Goal: Information Seeking & Learning: Learn about a topic

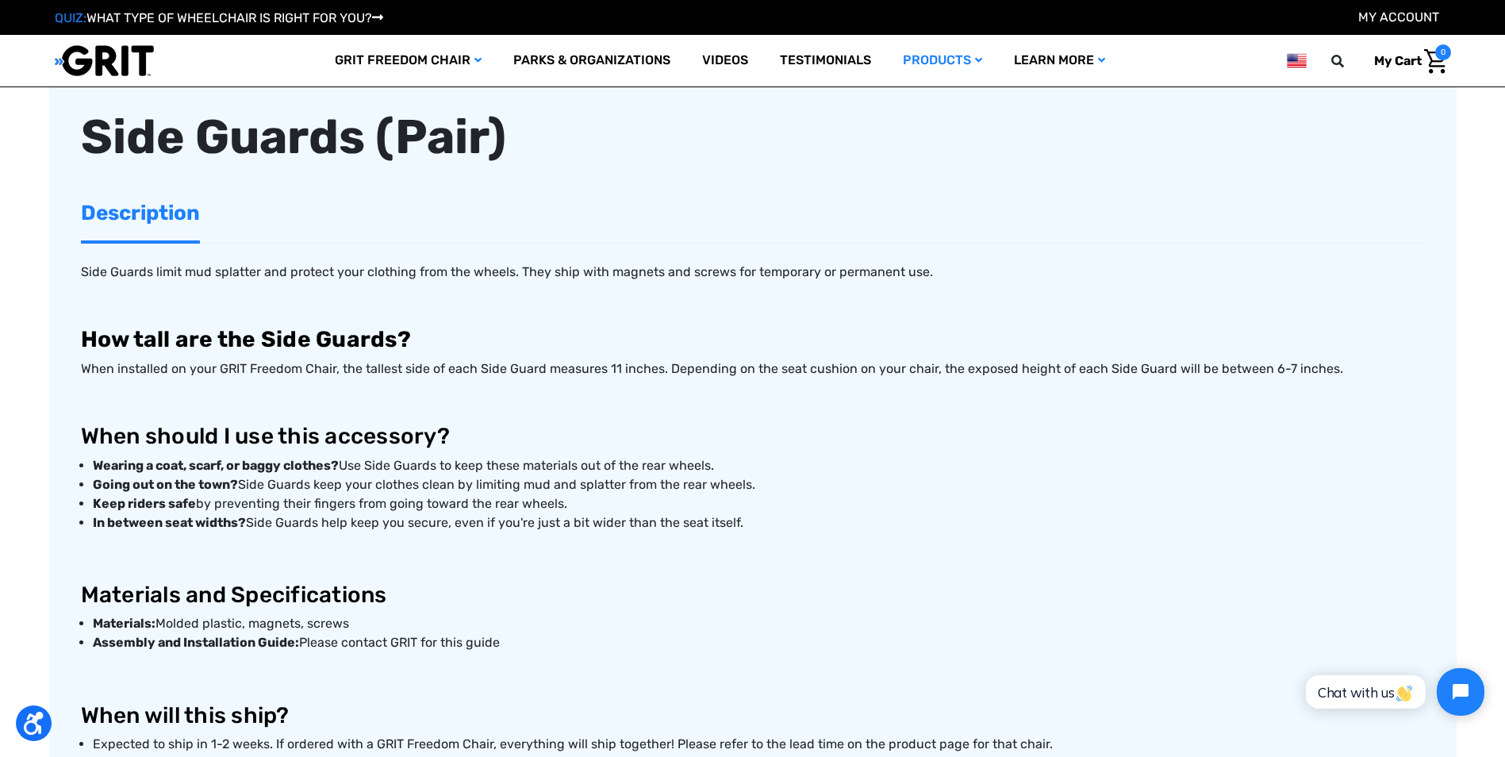
drag, startPoint x: 716, startPoint y: 467, endPoint x: 444, endPoint y: 473, distance: 272.1
click at [444, 473] on li "Wearing a coat, scarf, or baggy clothes? Use Side Guards to keep these material…" at bounding box center [759, 465] width 1332 height 19
drag, startPoint x: 444, startPoint y: 473, endPoint x: 453, endPoint y: 468, distance: 9.9
copy li "to keep these materials out of the rear wheels."
drag, startPoint x: 474, startPoint y: 485, endPoint x: 750, endPoint y: 485, distance: 276.8
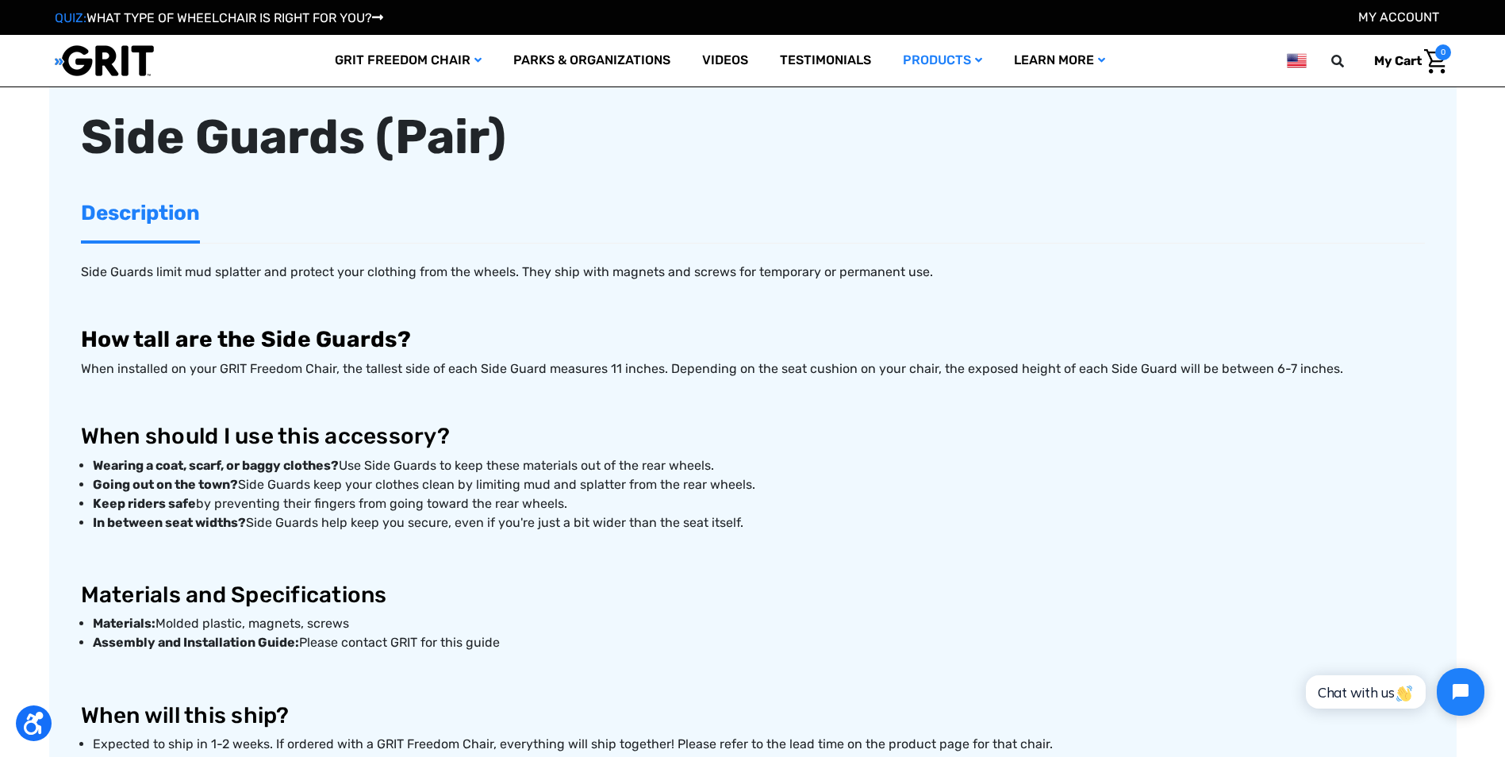
click at [750, 485] on li "Going out on the town? Side Guards keep your clothes clean by limiting mud and …" at bounding box center [759, 484] width 1332 height 19
drag, startPoint x: 750, startPoint y: 485, endPoint x: 738, endPoint y: 485, distance: 12.7
copy li "limiting mud and splatter from the rear wheels."
drag, startPoint x: 558, startPoint y: 506, endPoint x: 218, endPoint y: 506, distance: 339.5
click at [218, 506] on li "Keep riders safe by preventing their fingers from going toward the rear wheels." at bounding box center [759, 503] width 1332 height 19
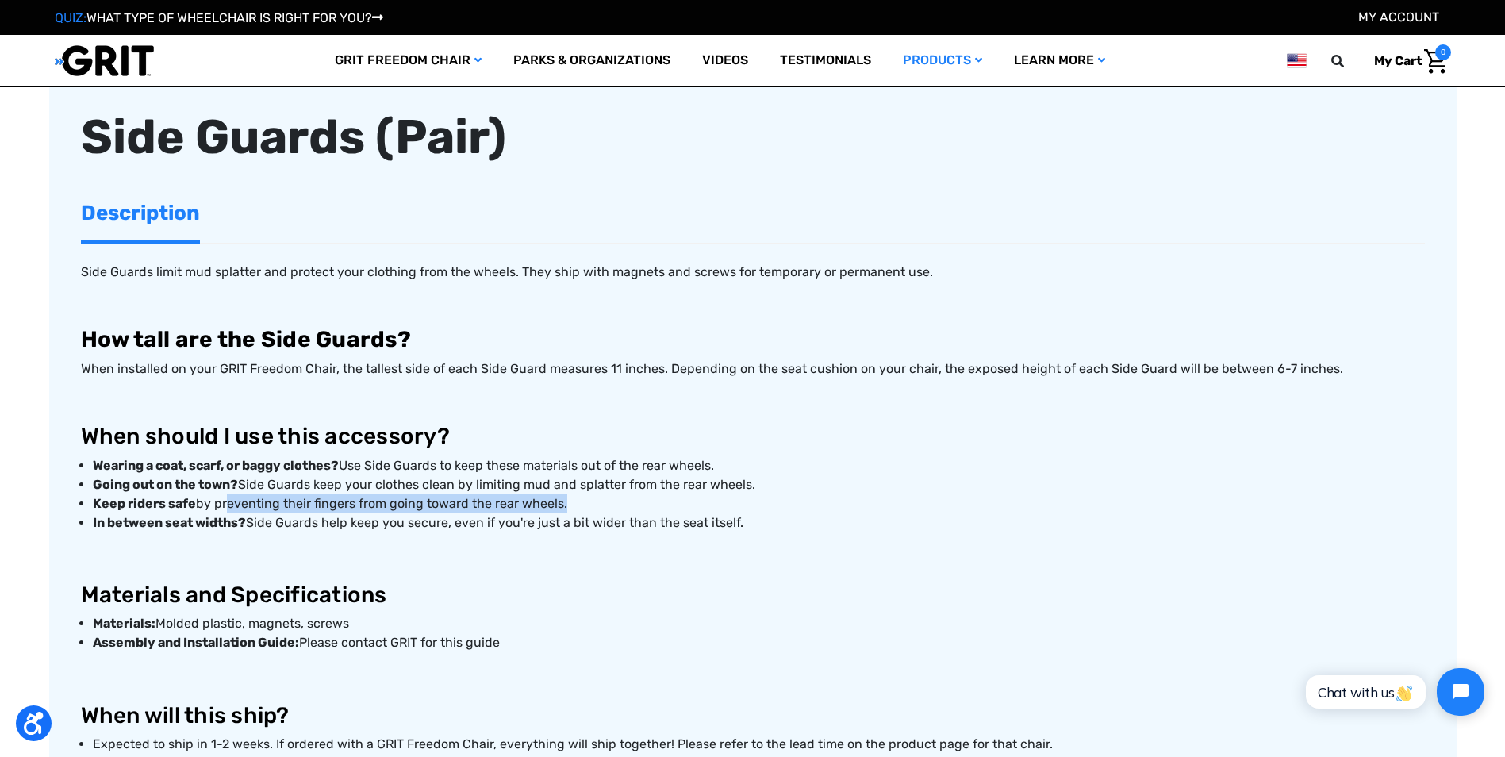
drag, startPoint x: 218, startPoint y: 506, endPoint x: 236, endPoint y: 509, distance: 18.5
drag, startPoint x: 236, startPoint y: 509, endPoint x: 794, endPoint y: 658, distance: 577.2
click at [838, 670] on h2 at bounding box center [753, 680] width 1344 height 30
drag, startPoint x: 562, startPoint y: 502, endPoint x: 219, endPoint y: 504, distance: 342.7
click at [219, 504] on li "Keep riders safe by preventing their fingers from going toward the rear wheels." at bounding box center [759, 503] width 1332 height 19
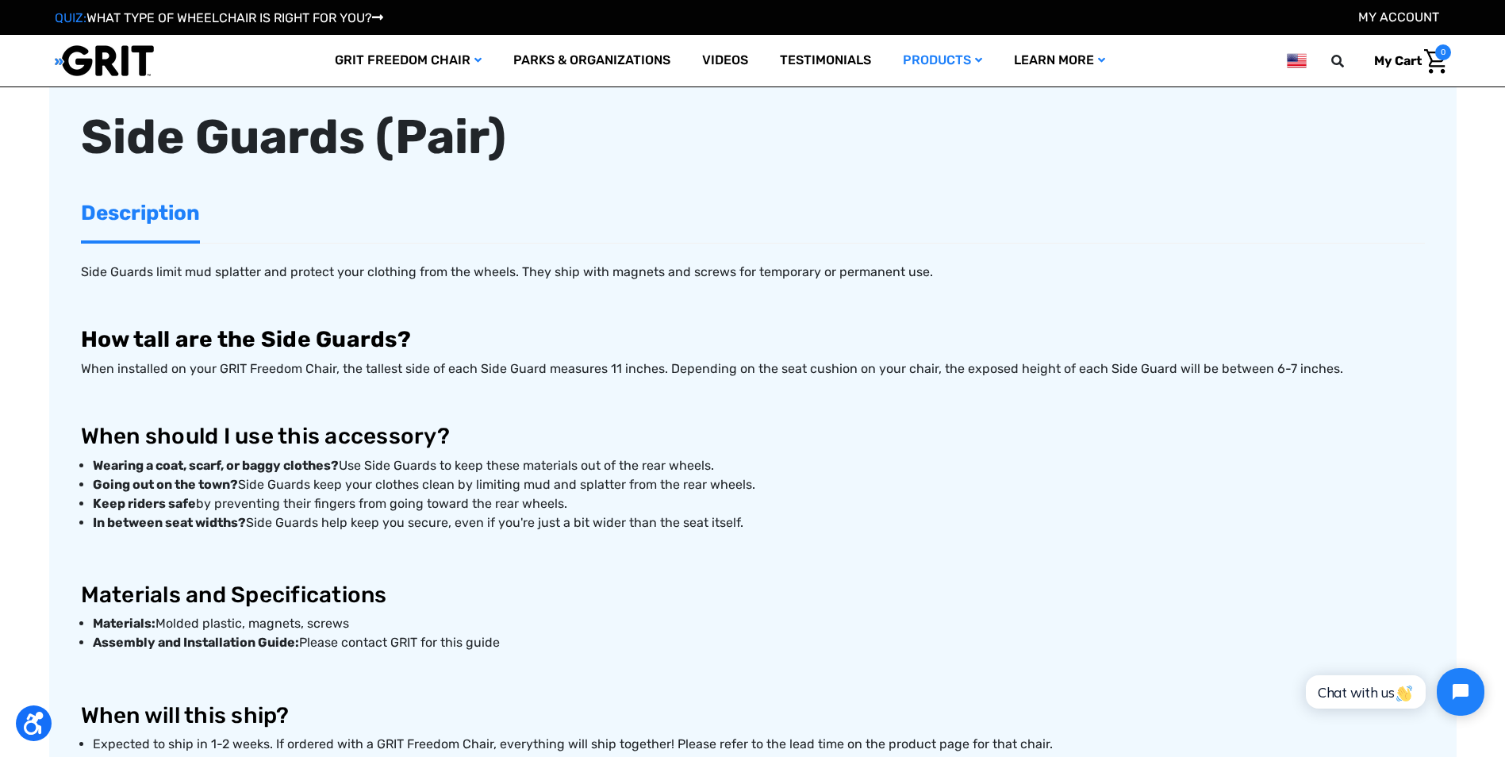
drag, startPoint x: 219, startPoint y: 504, endPoint x: 247, endPoint y: 507, distance: 28.7
copy li "reventing their fingers from going toward the rear wheels."
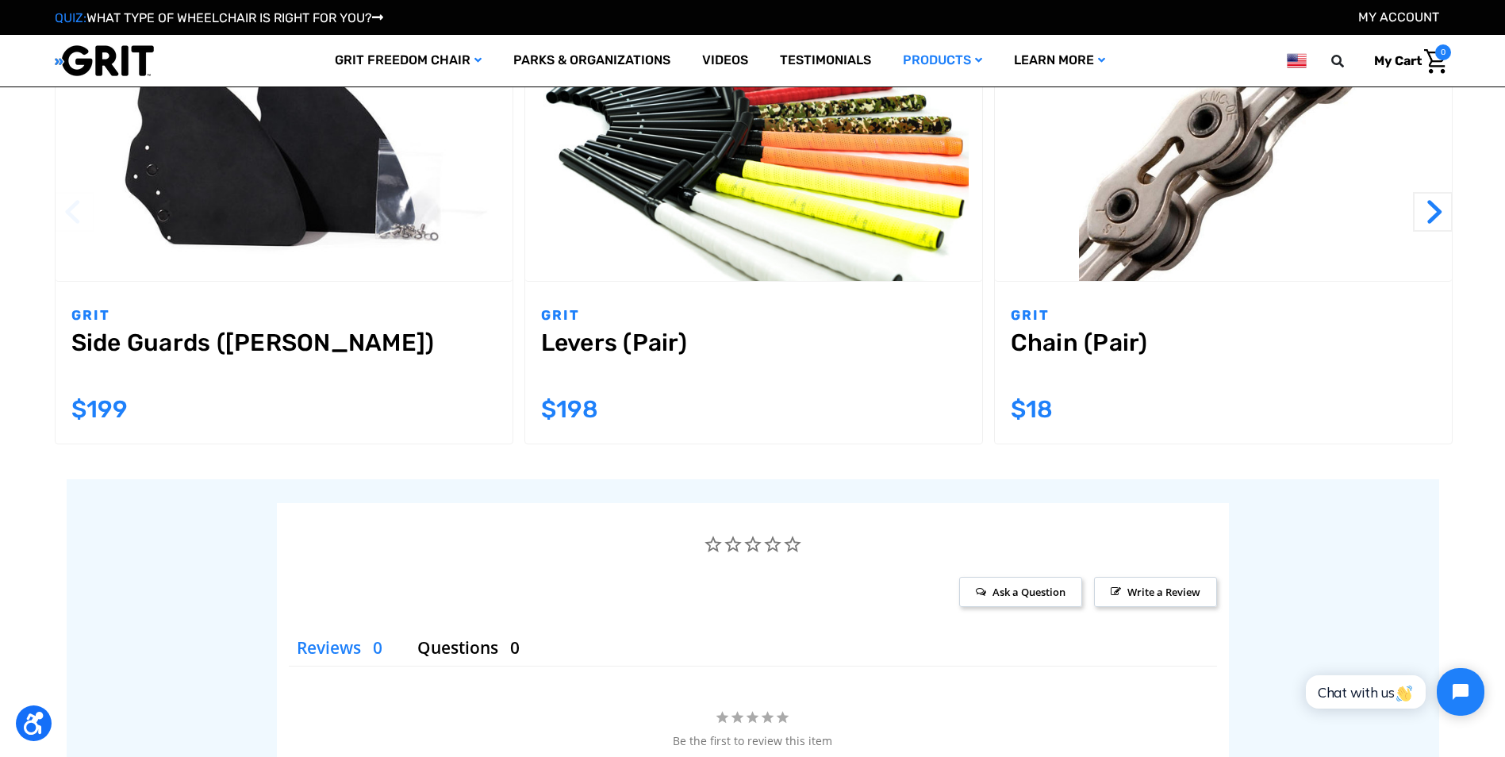
scroll to position [1454, 0]
